Goal: Information Seeking & Learning: Learn about a topic

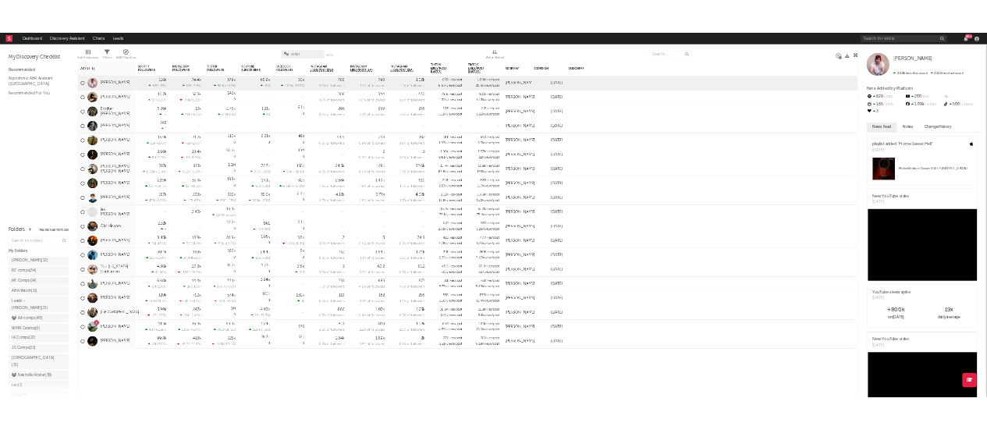
scroll to position [59, 0]
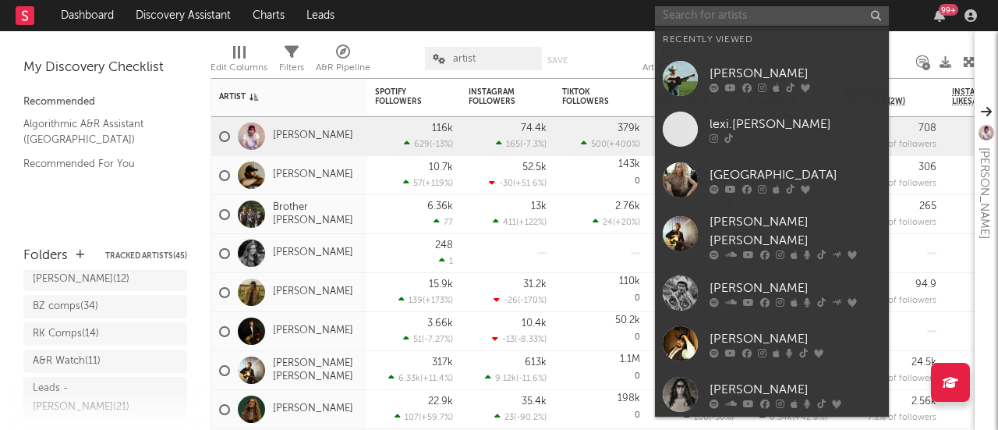
click at [695, 11] on input "text" at bounding box center [772, 15] width 234 height 19
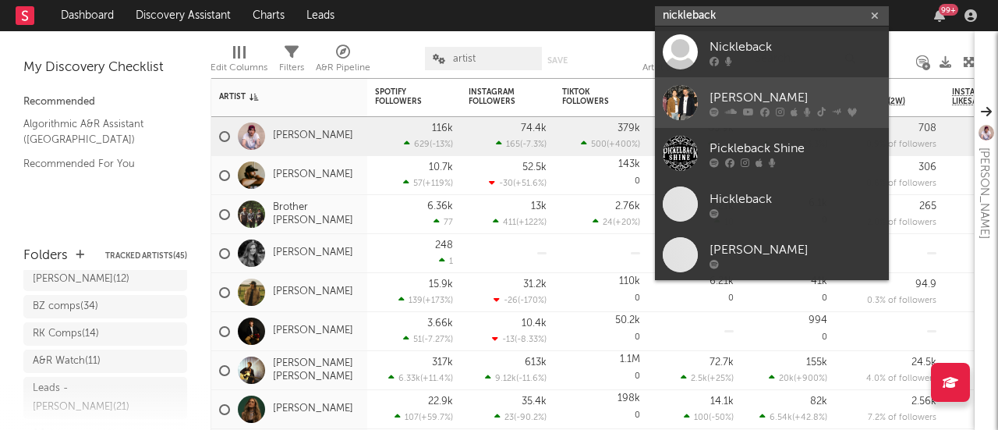
type input "nickleback"
click at [760, 96] on div "[PERSON_NAME]" at bounding box center [796, 97] width 172 height 19
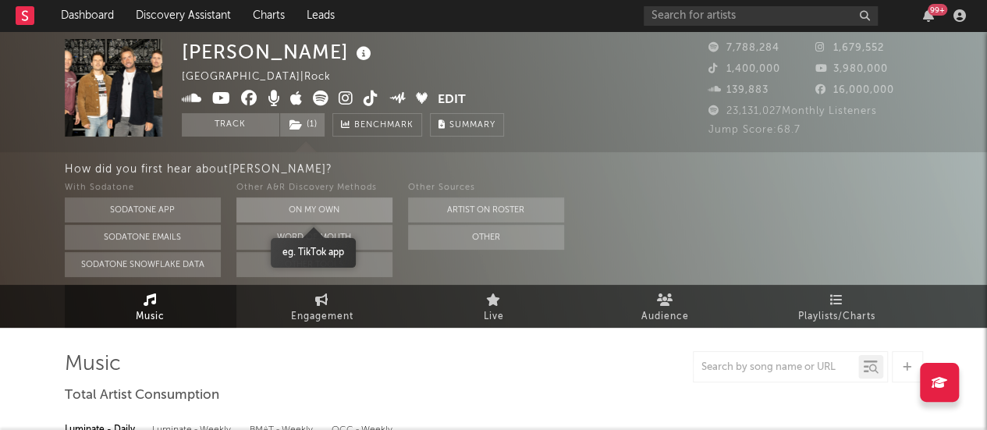
click at [303, 207] on button "On My Own" at bounding box center [314, 209] width 156 height 25
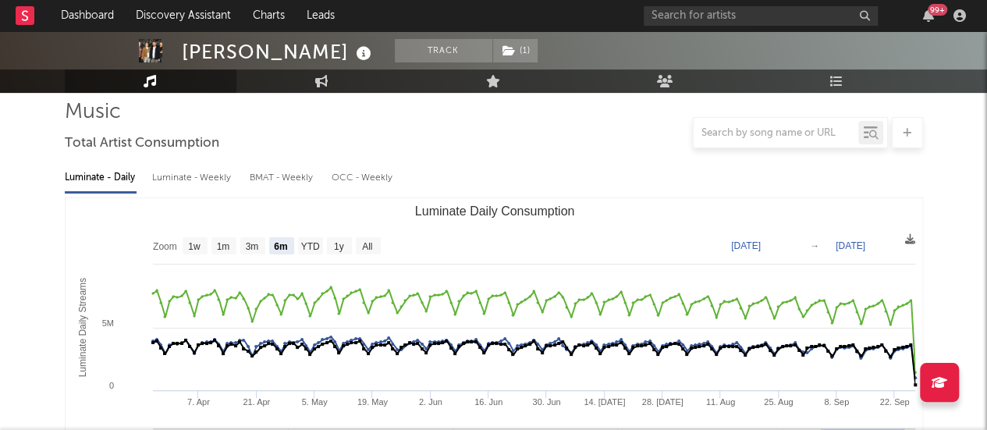
scroll to position [111, 0]
click at [314, 250] on text "YTD" at bounding box center [309, 247] width 19 height 11
select select "YTD"
type input "[DATE]"
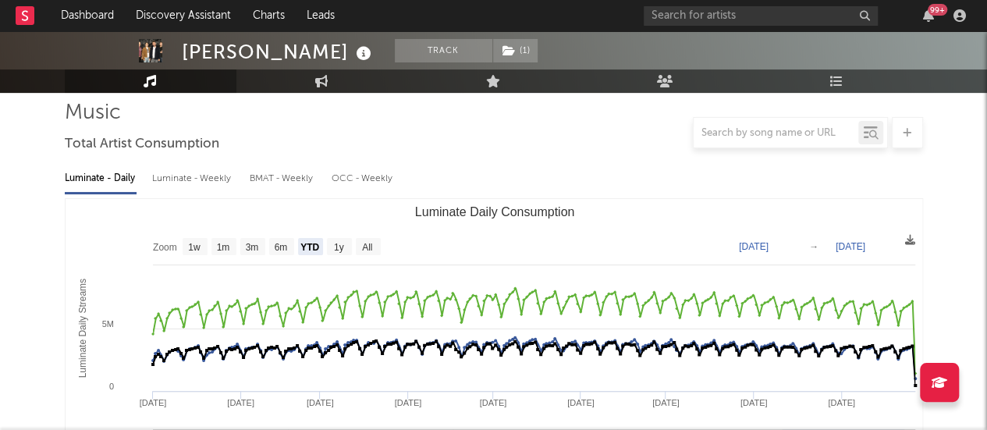
click at [213, 178] on div "Luminate - Weekly" at bounding box center [193, 178] width 82 height 27
select select "6m"
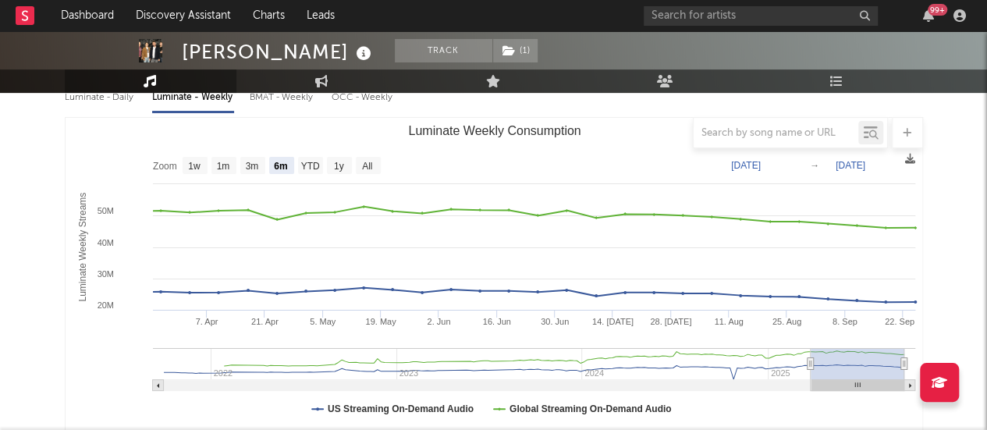
scroll to position [191, 0]
click at [903, 158] on rect "Luminate Weekly Consumption" at bounding box center [494, 275] width 857 height 312
click at [909, 161] on icon at bounding box center [910, 159] width 10 height 10
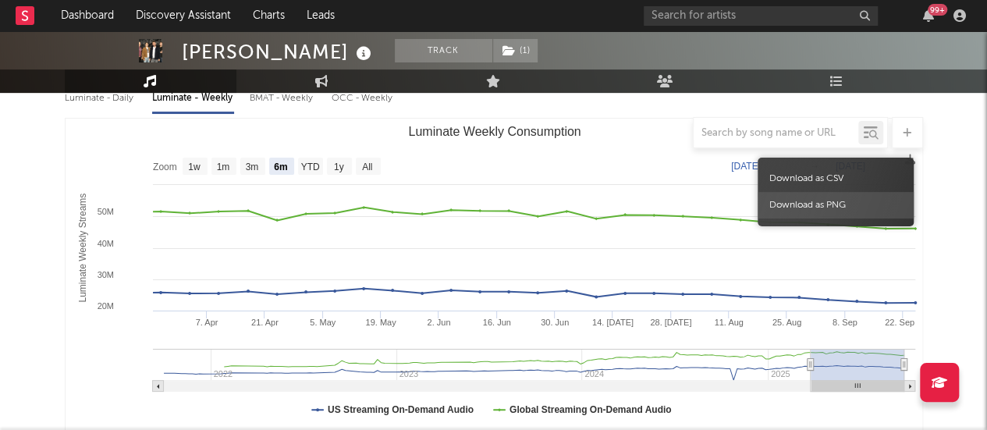
click at [808, 207] on span "Download as PNG" at bounding box center [835, 205] width 156 height 27
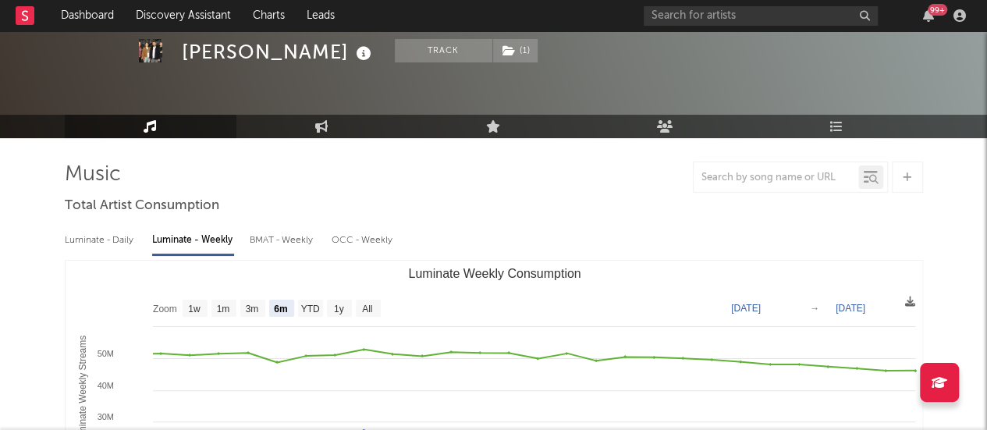
scroll to position [0, 0]
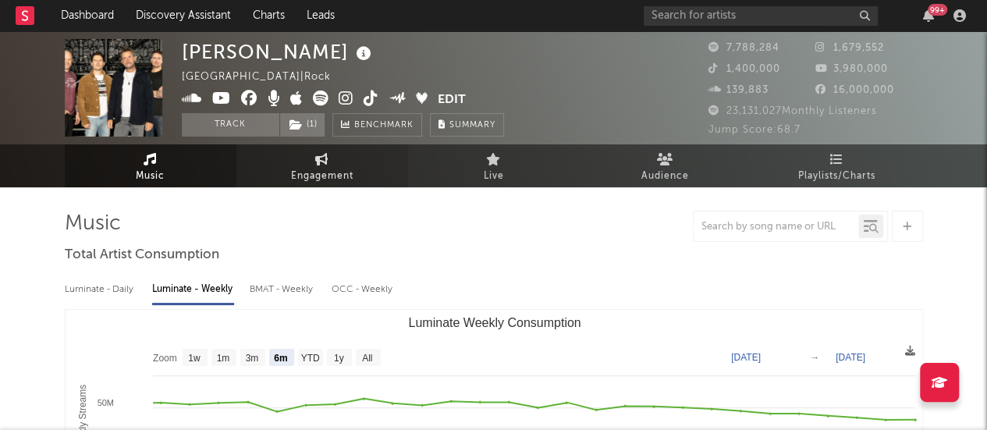
click at [335, 157] on link "Engagement" at bounding box center [322, 165] width 172 height 43
select select "1w"
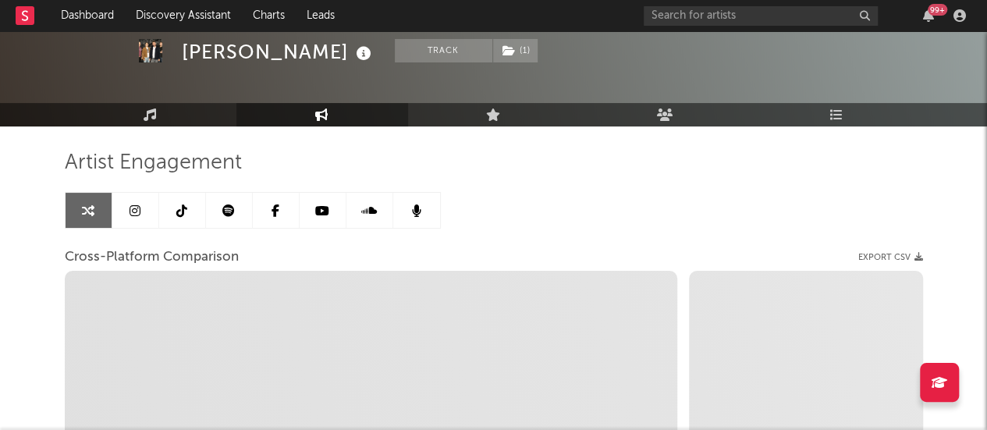
scroll to position [78, 0]
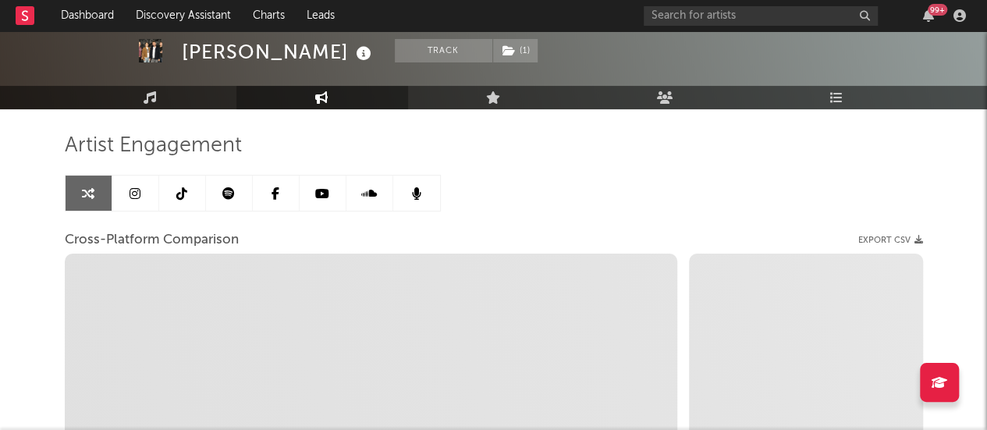
click at [183, 182] on link at bounding box center [182, 192] width 47 height 35
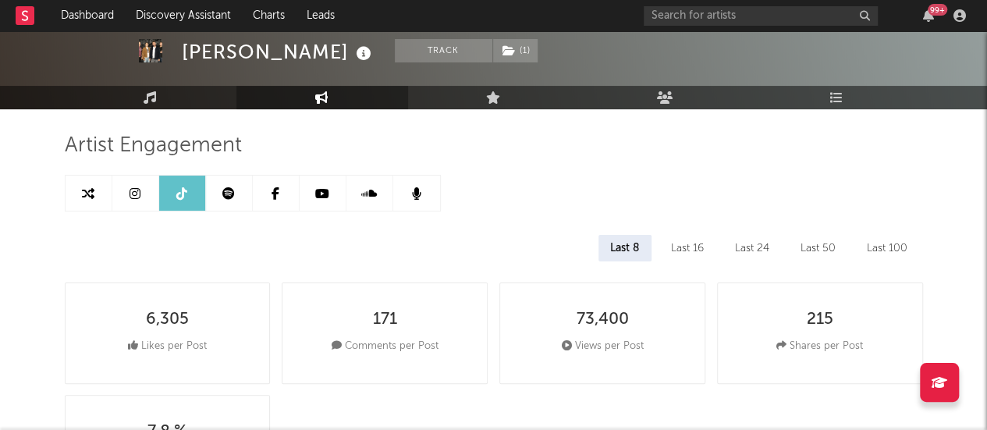
select select "6m"
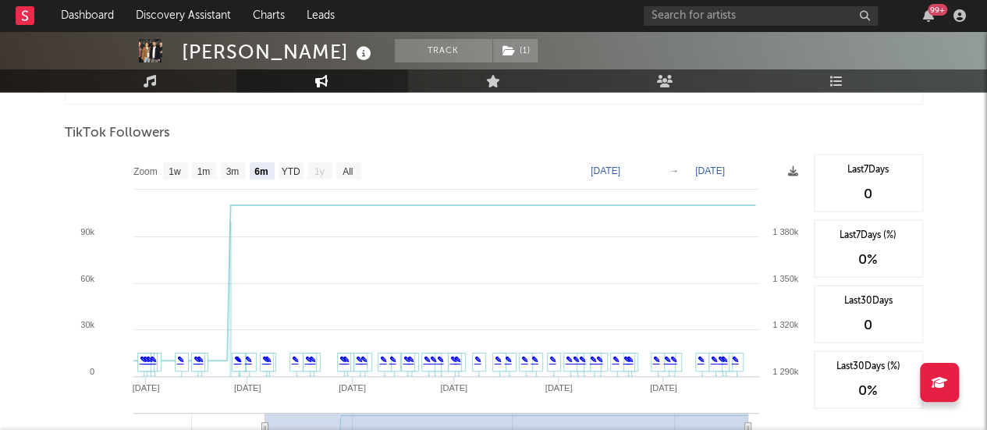
scroll to position [1489, 0]
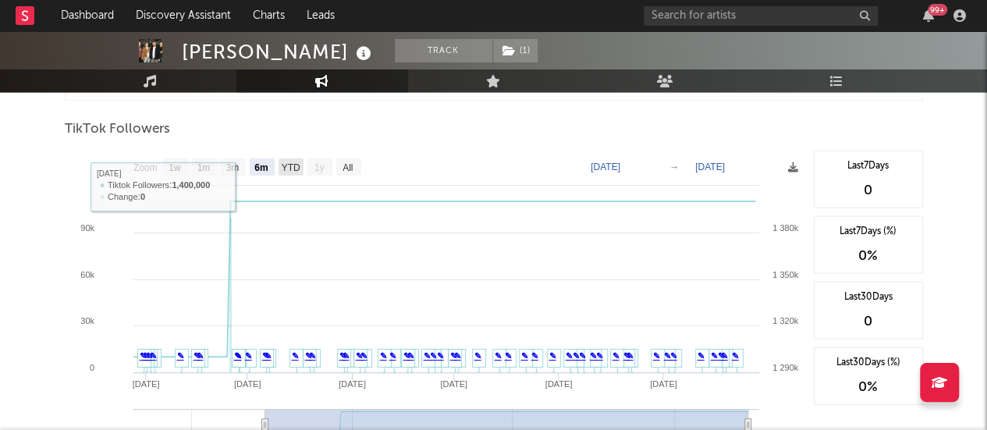
click at [279, 158] on rect at bounding box center [290, 166] width 25 height 17
select select "YTD"
type input "2025-02-10"
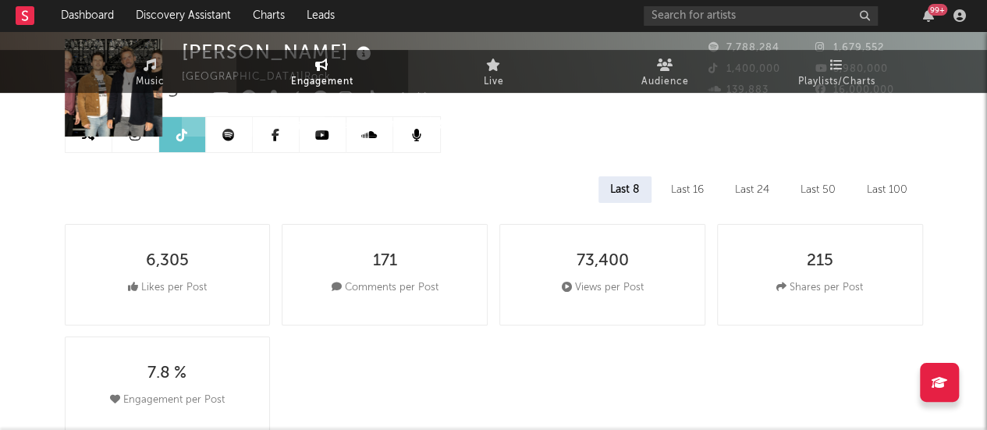
scroll to position [0, 0]
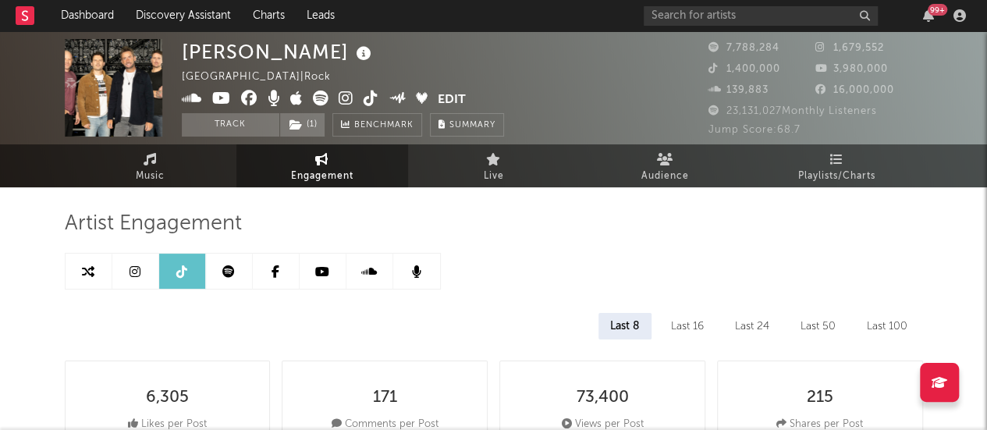
click at [129, 263] on link at bounding box center [135, 270] width 47 height 35
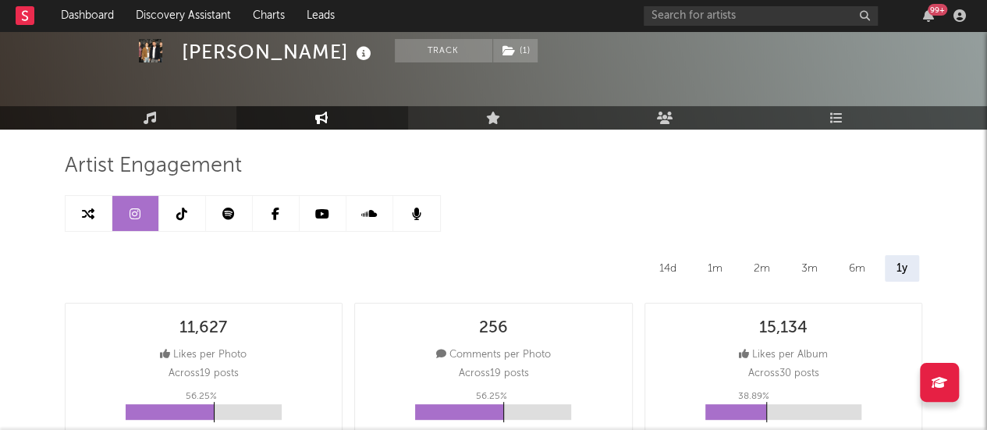
select select "6m"
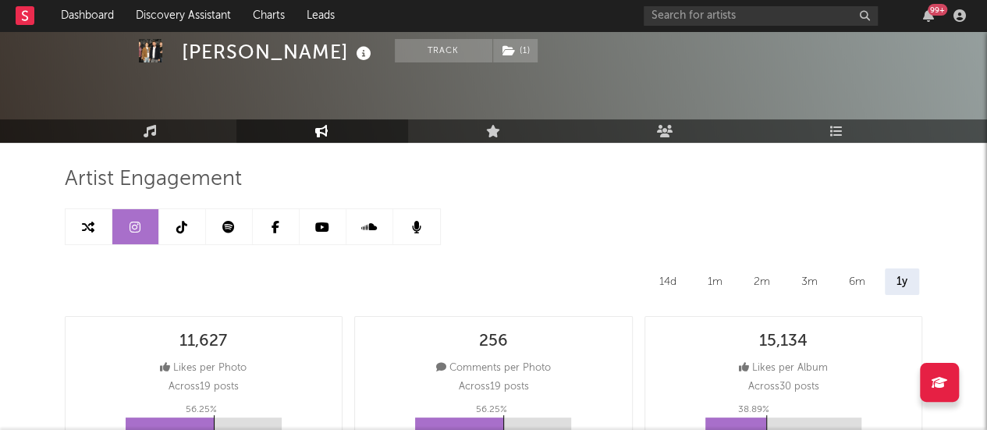
scroll to position [41, 0]
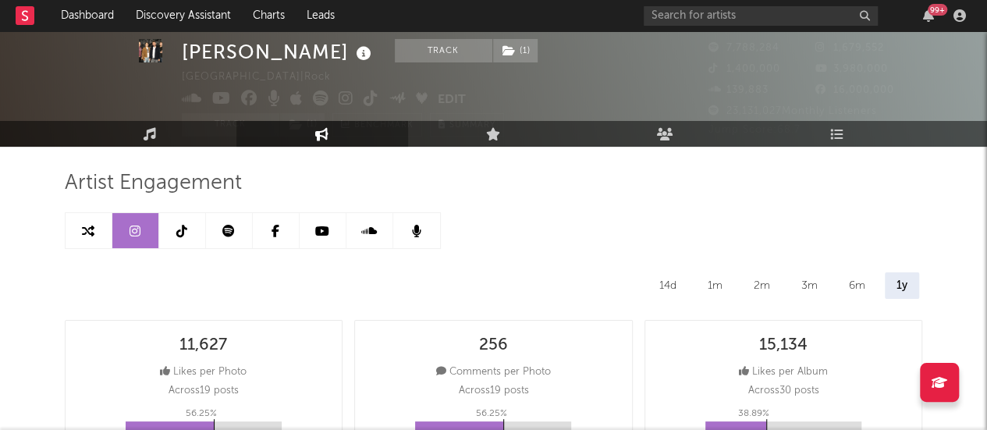
click at [716, 288] on div "1m" at bounding box center [715, 285] width 38 height 27
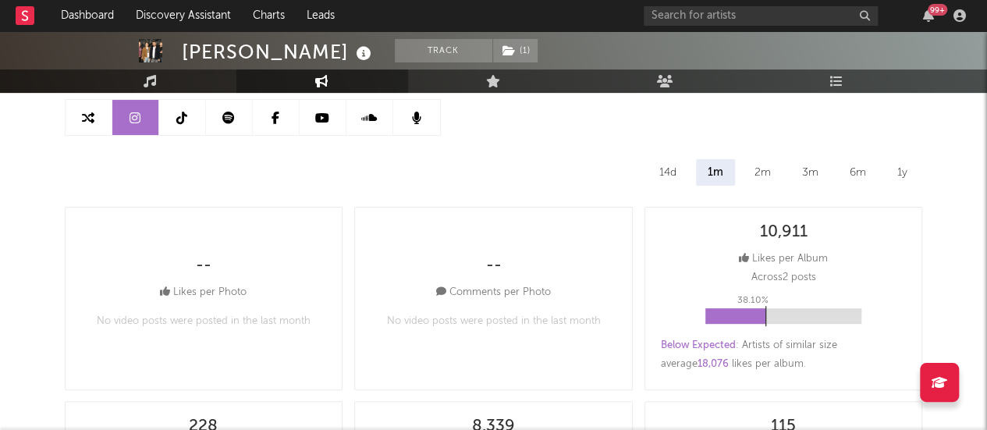
scroll to position [158, 0]
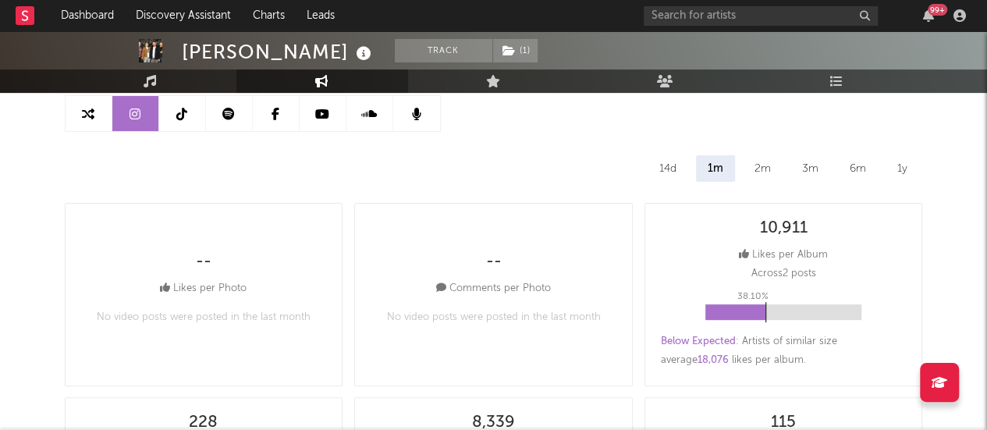
click at [771, 161] on div "2m" at bounding box center [762, 168] width 40 height 27
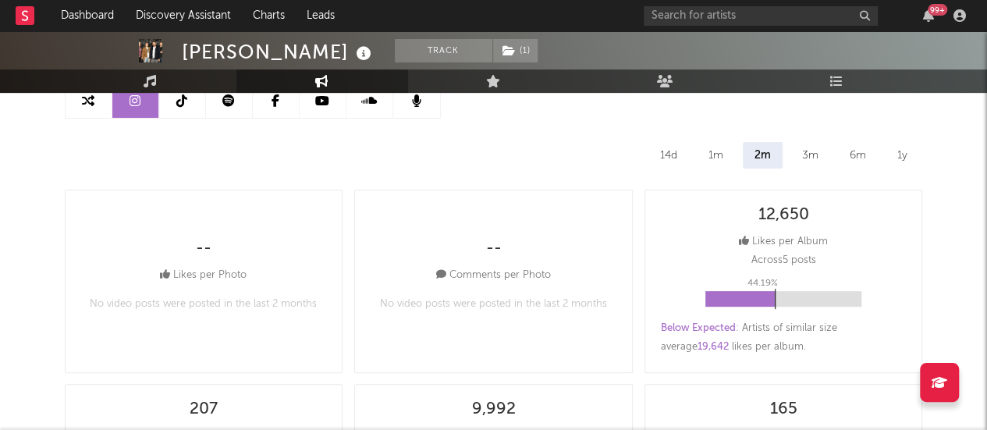
scroll to position [168, 0]
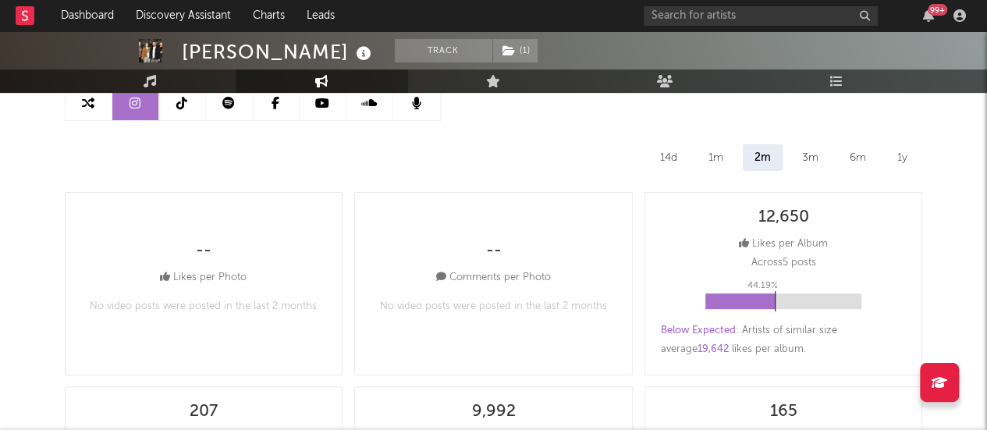
click at [810, 155] on div "3m" at bounding box center [810, 157] width 40 height 27
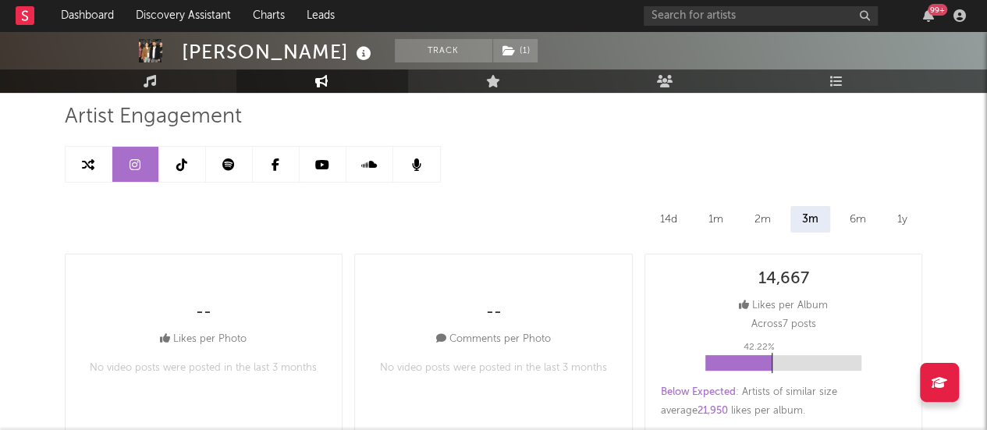
scroll to position [106, 0]
click at [869, 216] on div "6m" at bounding box center [858, 220] width 40 height 27
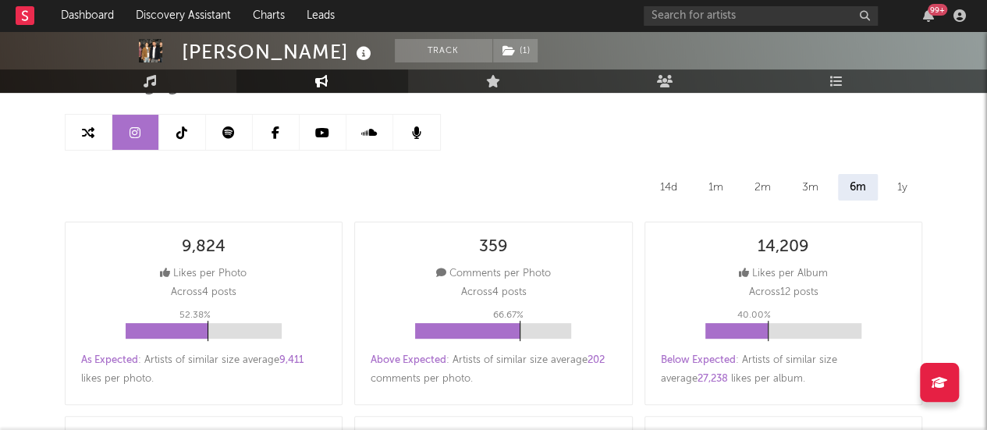
scroll to position [138, 0]
click at [805, 190] on div "3m" at bounding box center [810, 188] width 40 height 27
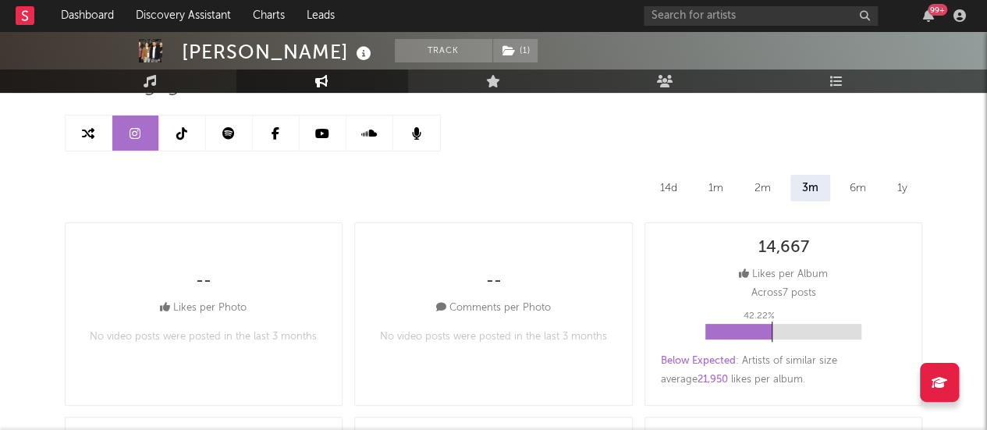
scroll to position [64, 0]
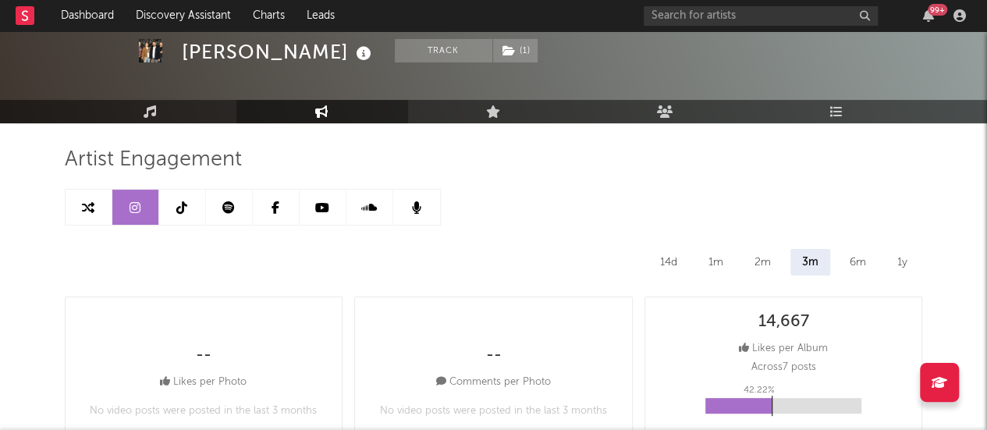
click at [331, 207] on link at bounding box center [322, 207] width 47 height 35
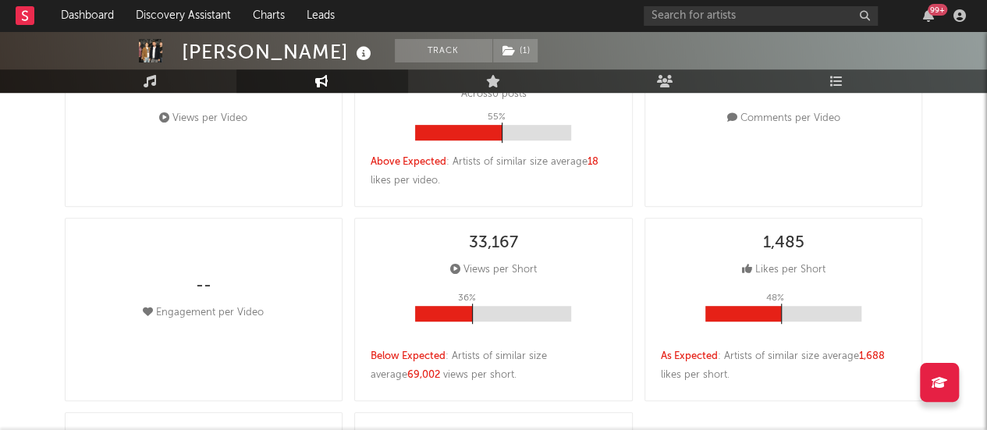
select select "6m"
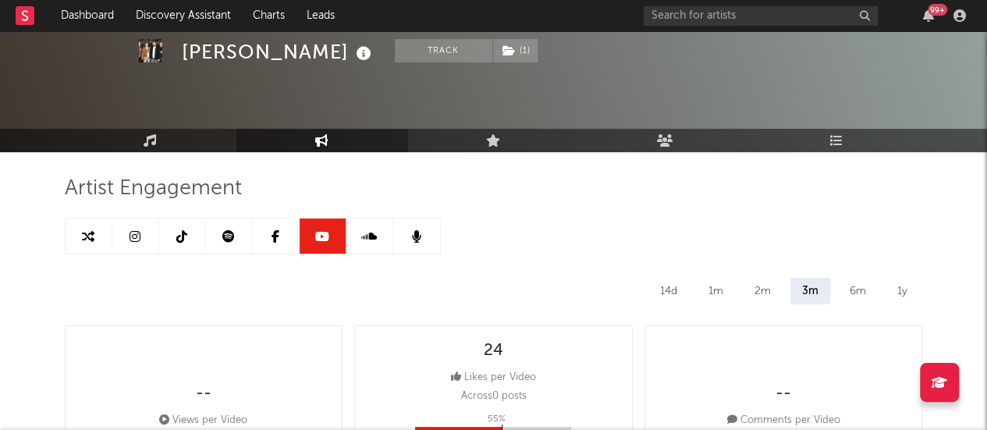
scroll to position [23, 0]
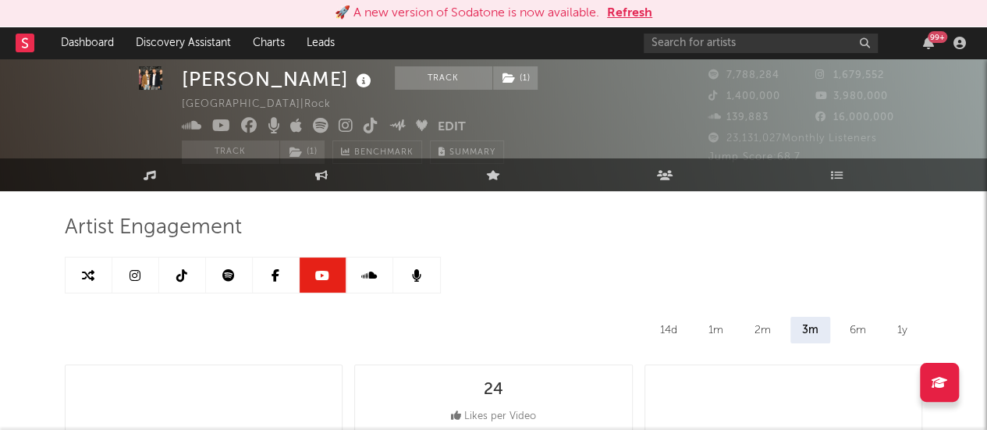
click at [632, 11] on button "Refresh" at bounding box center [629, 13] width 45 height 19
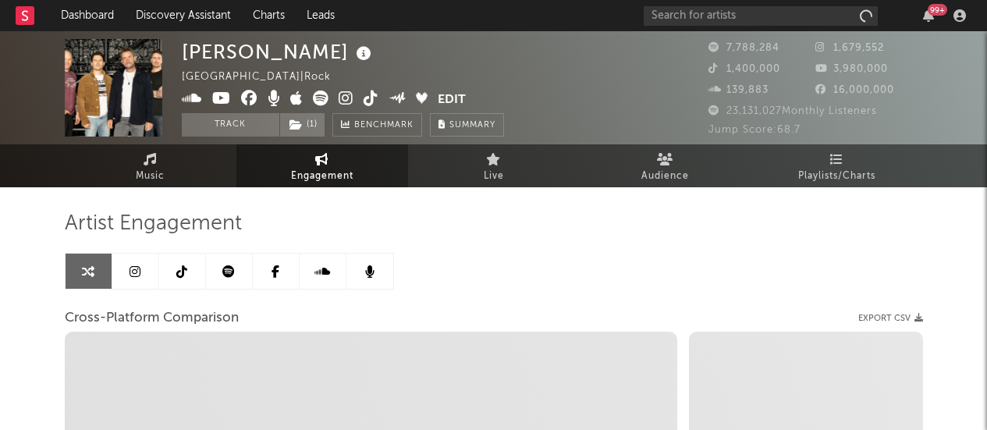
select select "1w"
select select "1m"
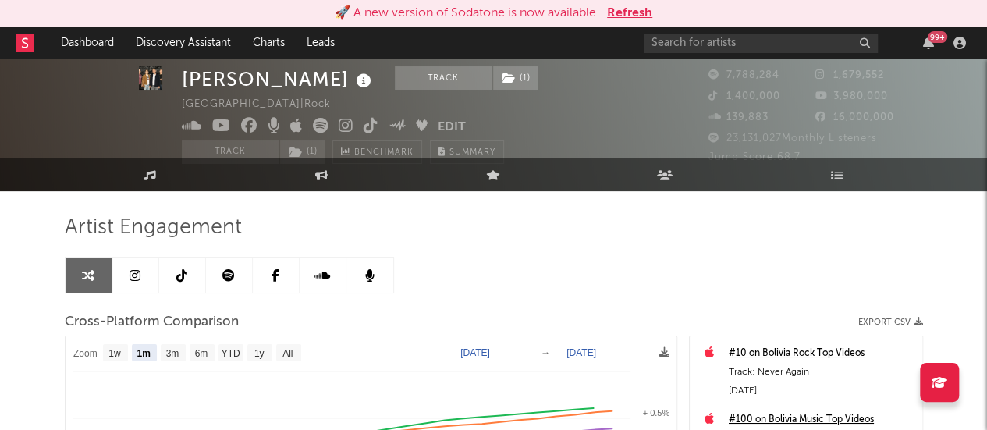
scroll to position [23, 0]
click at [616, 14] on button "Refresh" at bounding box center [629, 13] width 45 height 19
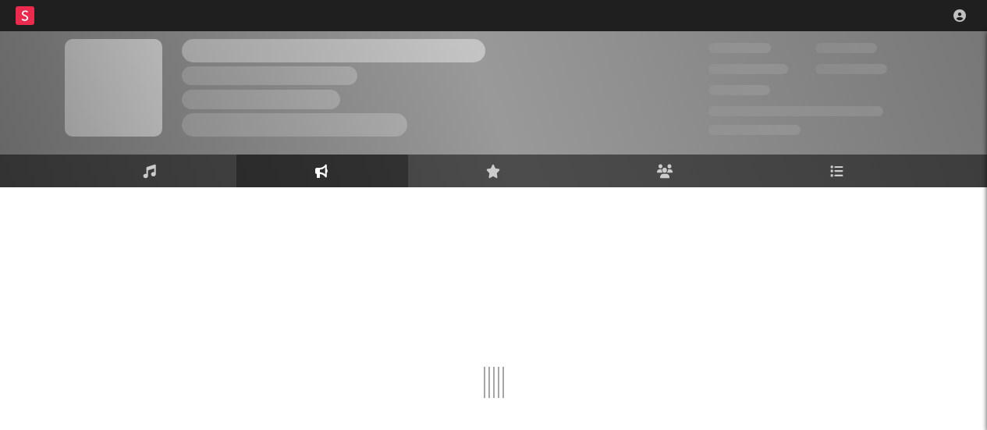
scroll to position [23, 0]
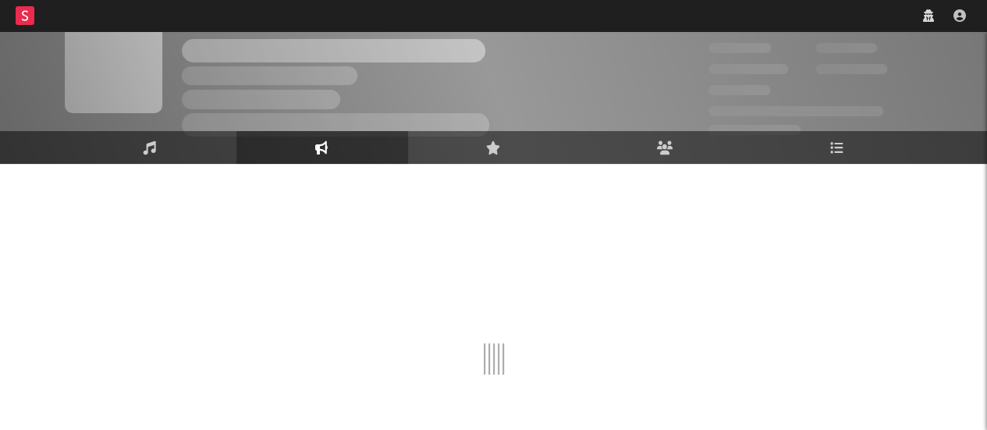
select select "1w"
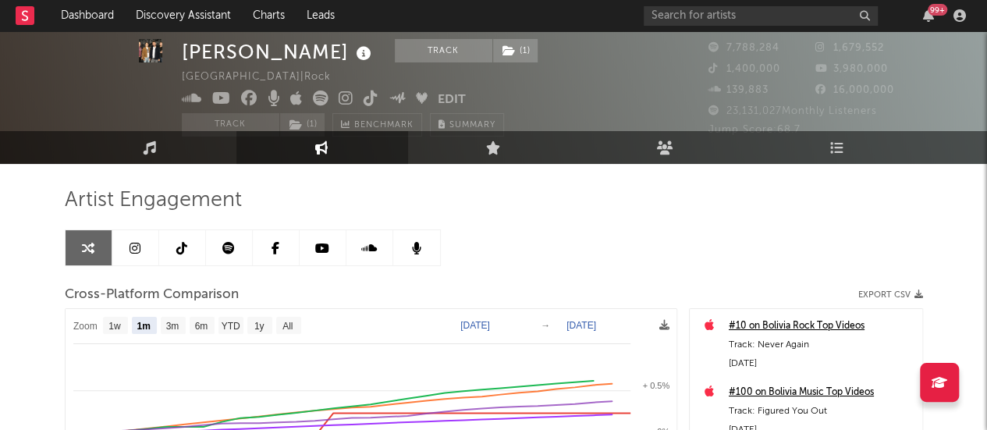
select select "1m"
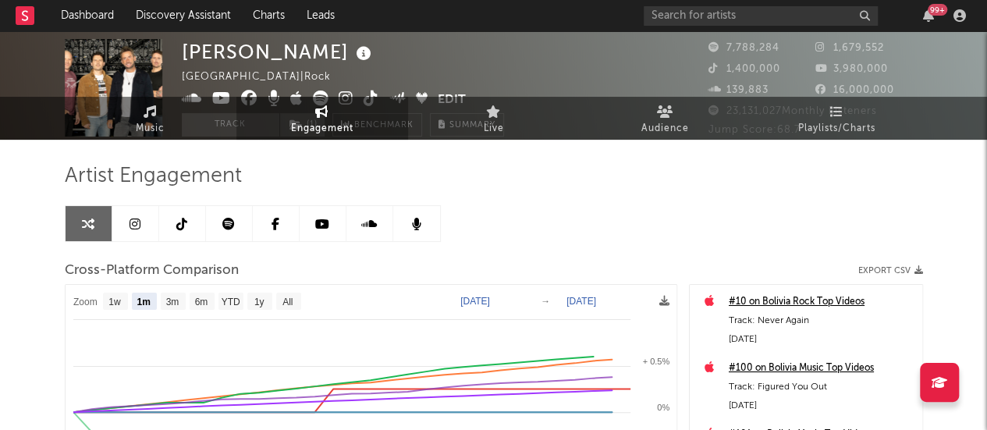
scroll to position [0, 0]
